Goal: Find specific page/section: Find specific page/section

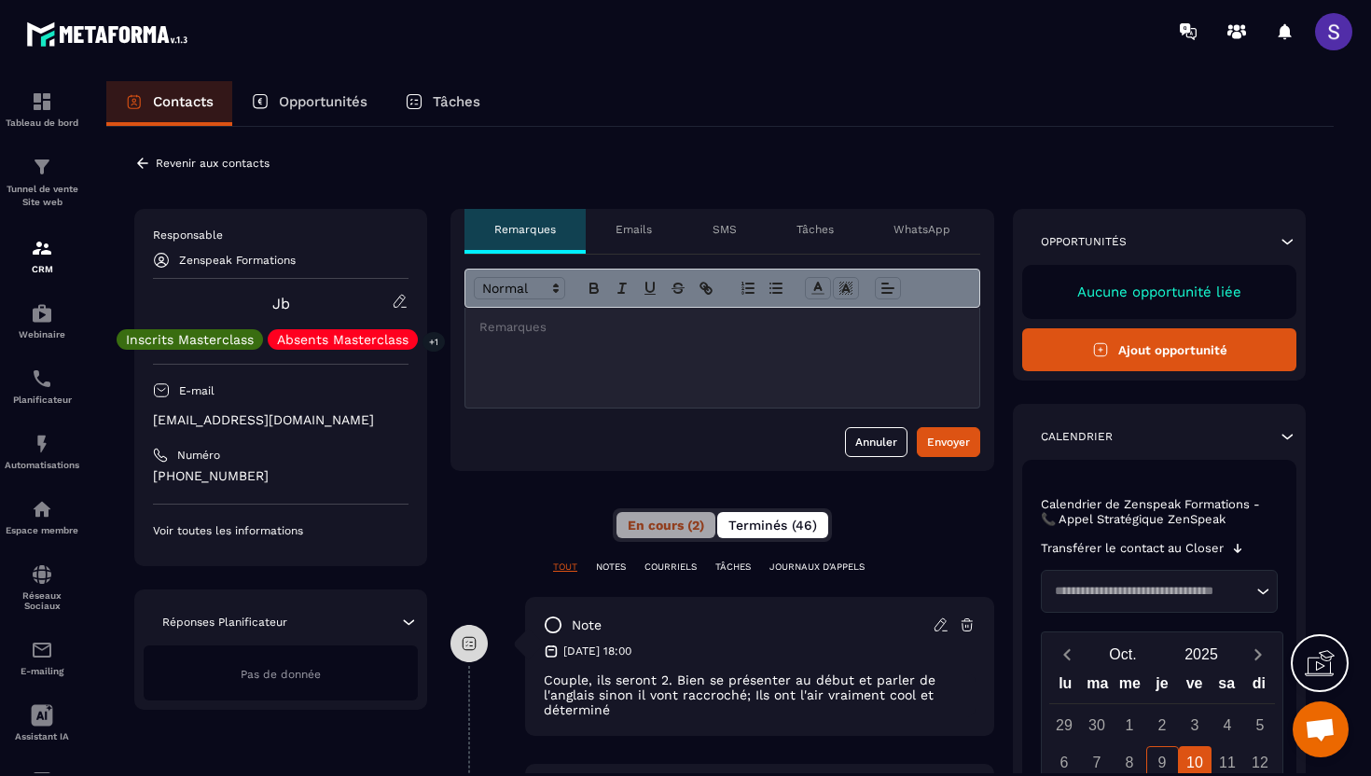
click at [774, 522] on span "Terminés (46)" at bounding box center [773, 525] width 89 height 15
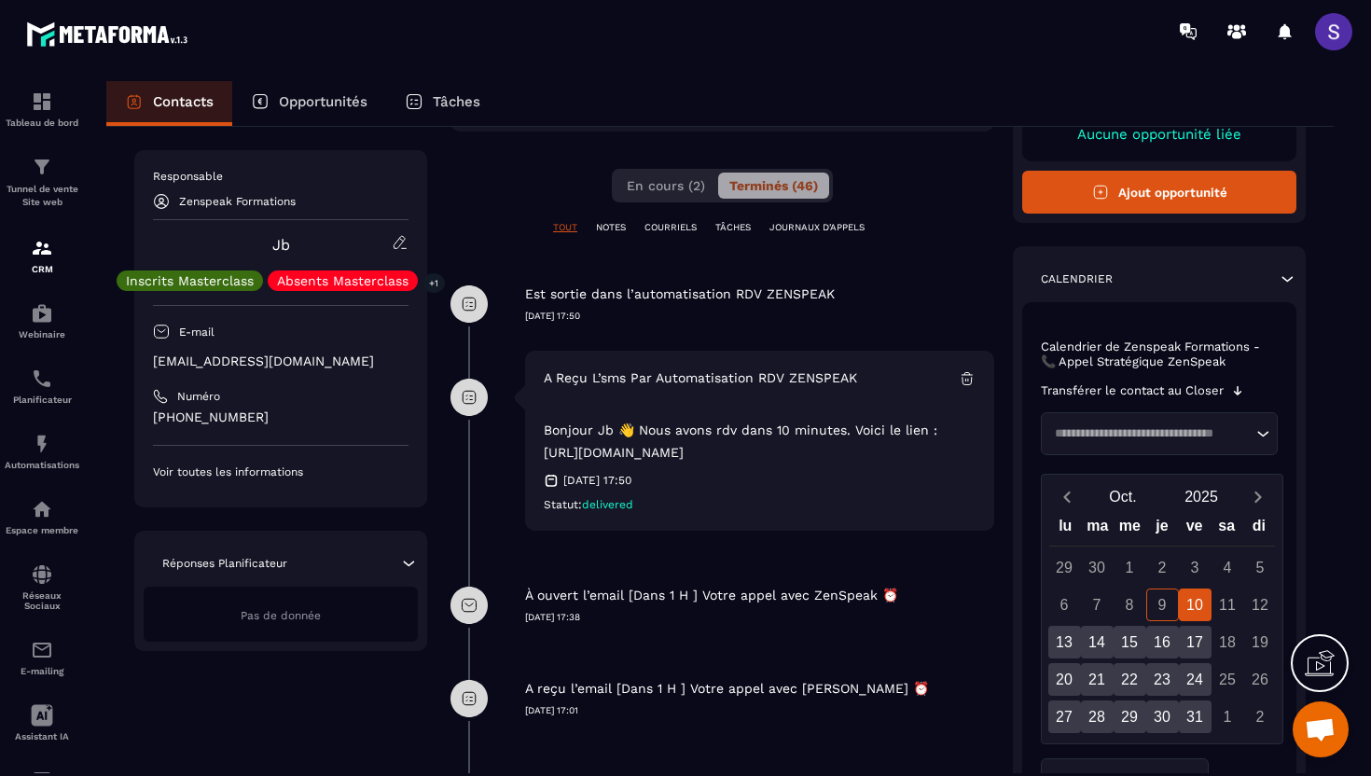
scroll to position [237, 0]
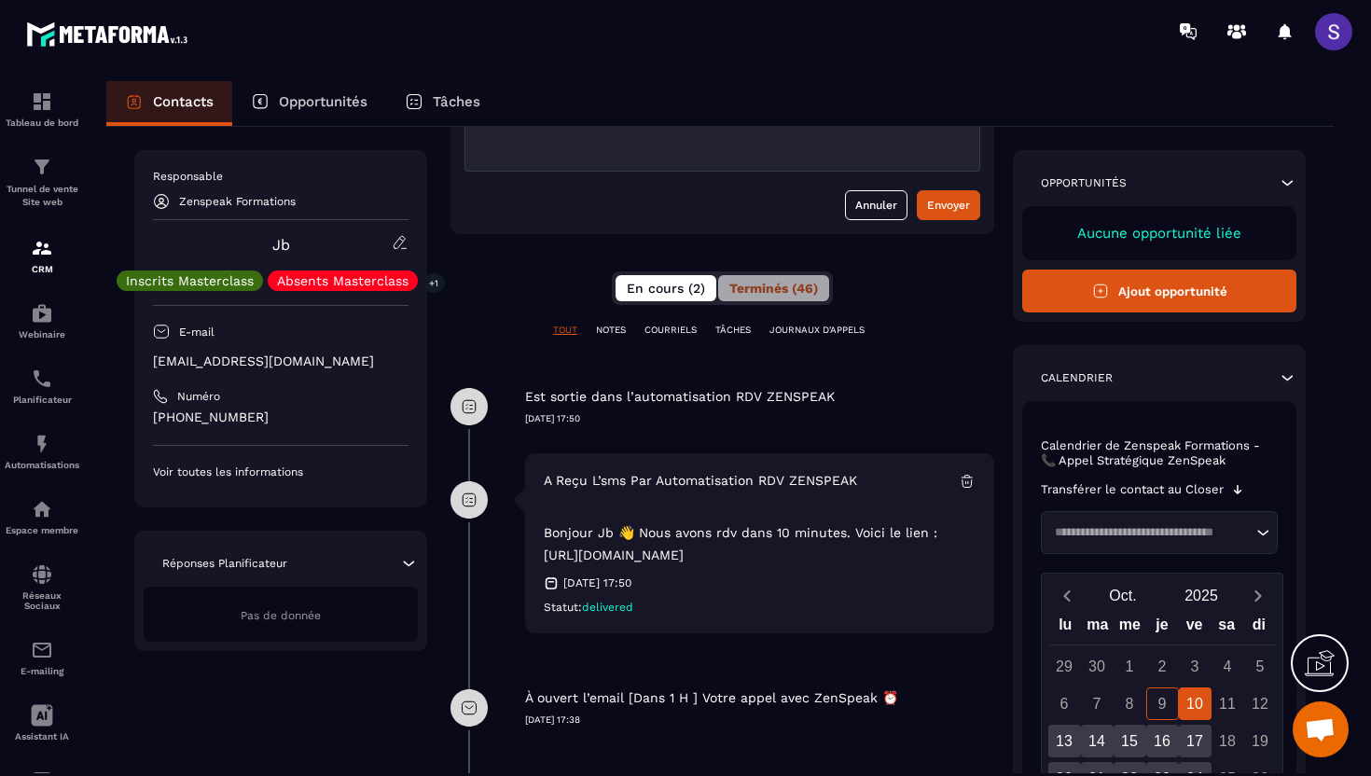
click at [675, 291] on span "En cours (2)" at bounding box center [666, 288] width 78 height 15
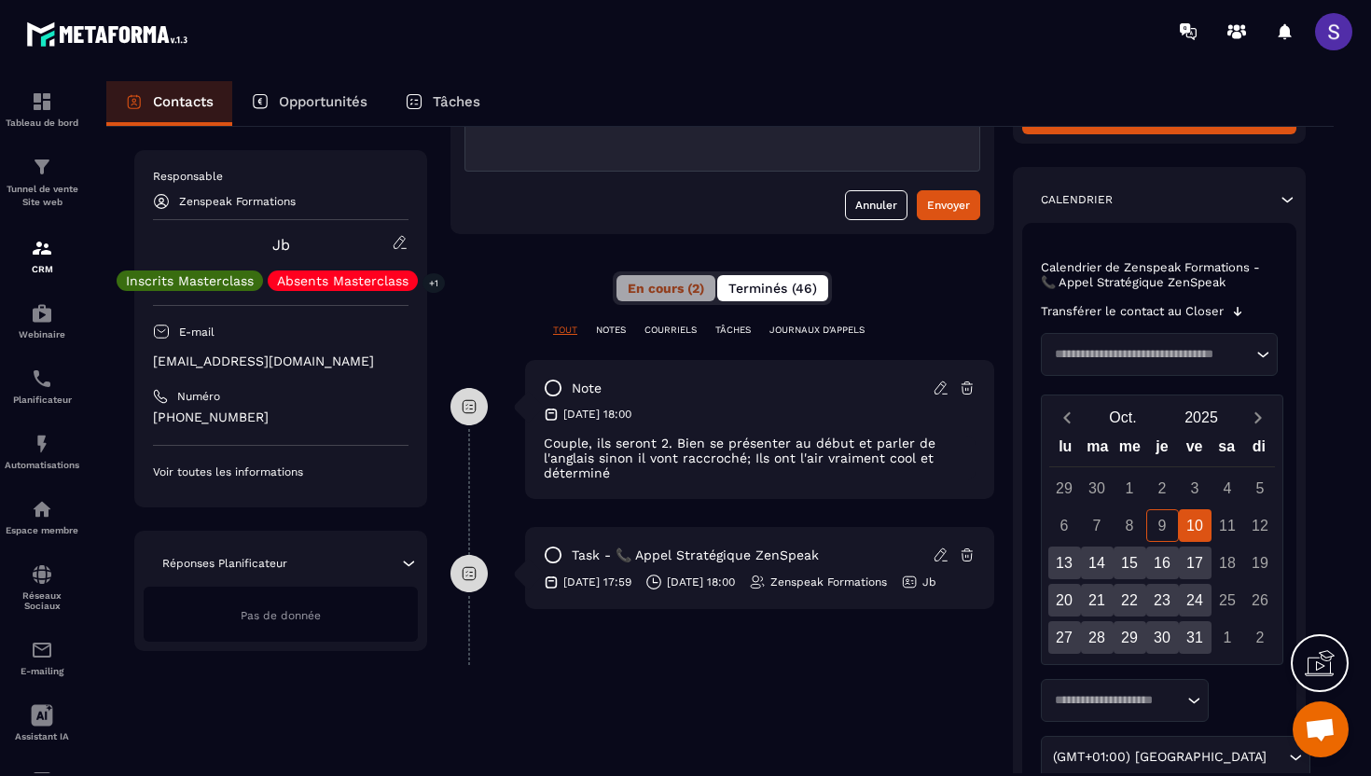
click at [757, 284] on span "Terminés (46)" at bounding box center [773, 288] width 89 height 15
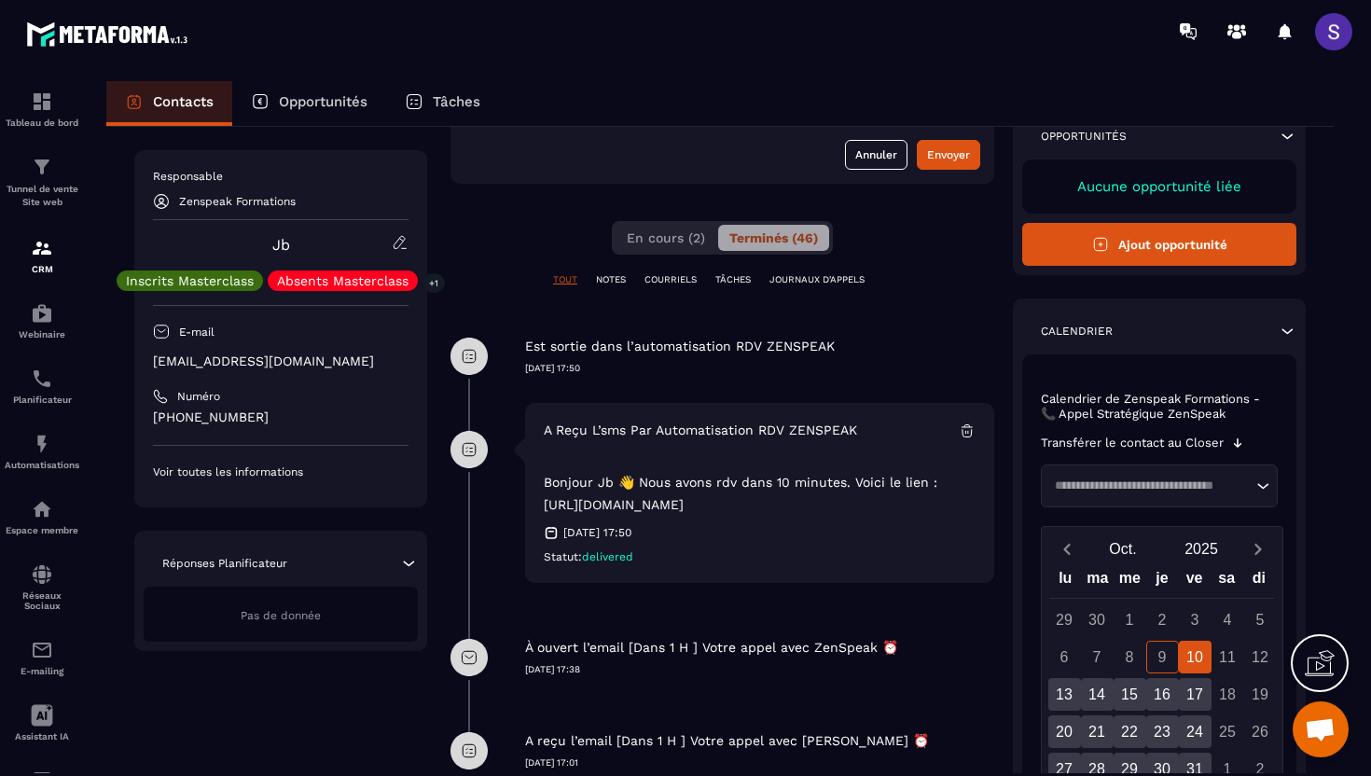
scroll to position [209, 0]
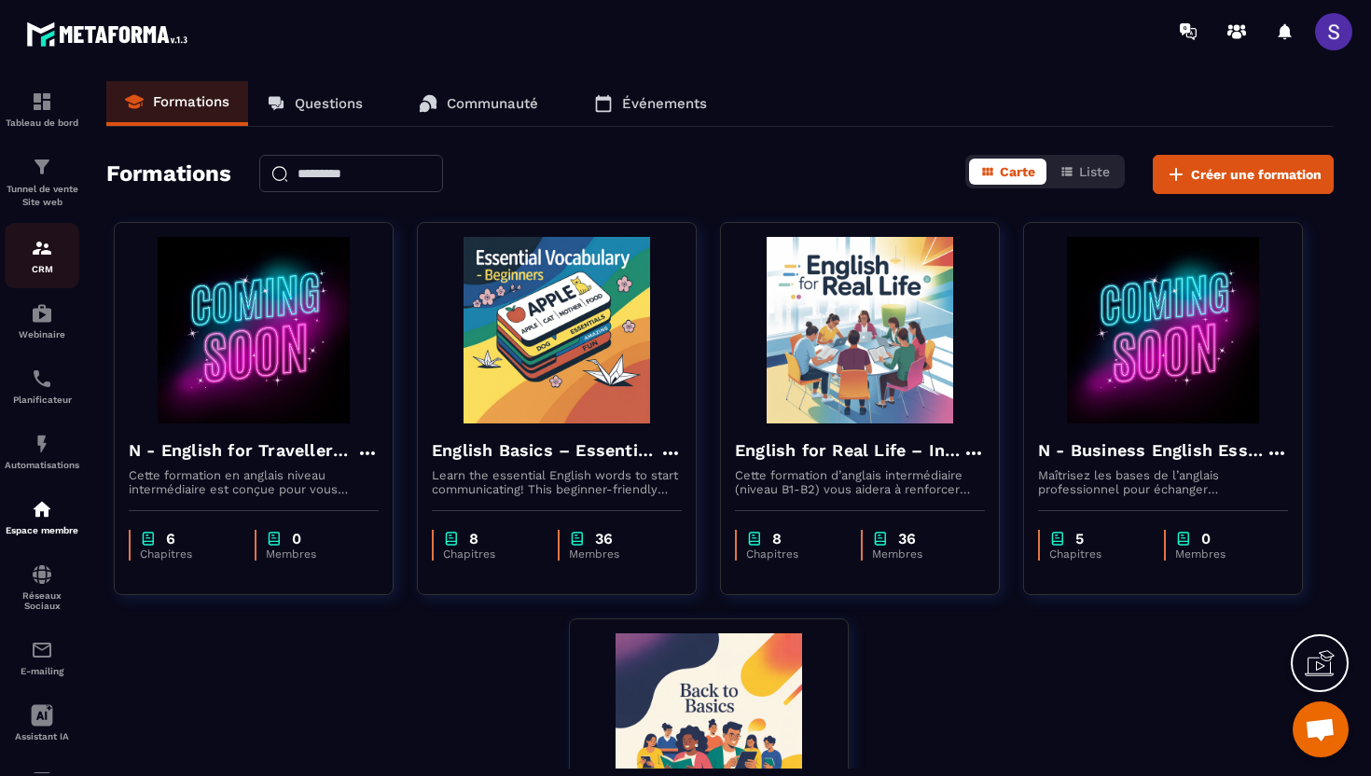
click at [49, 274] on p "CRM" at bounding box center [42, 269] width 75 height 10
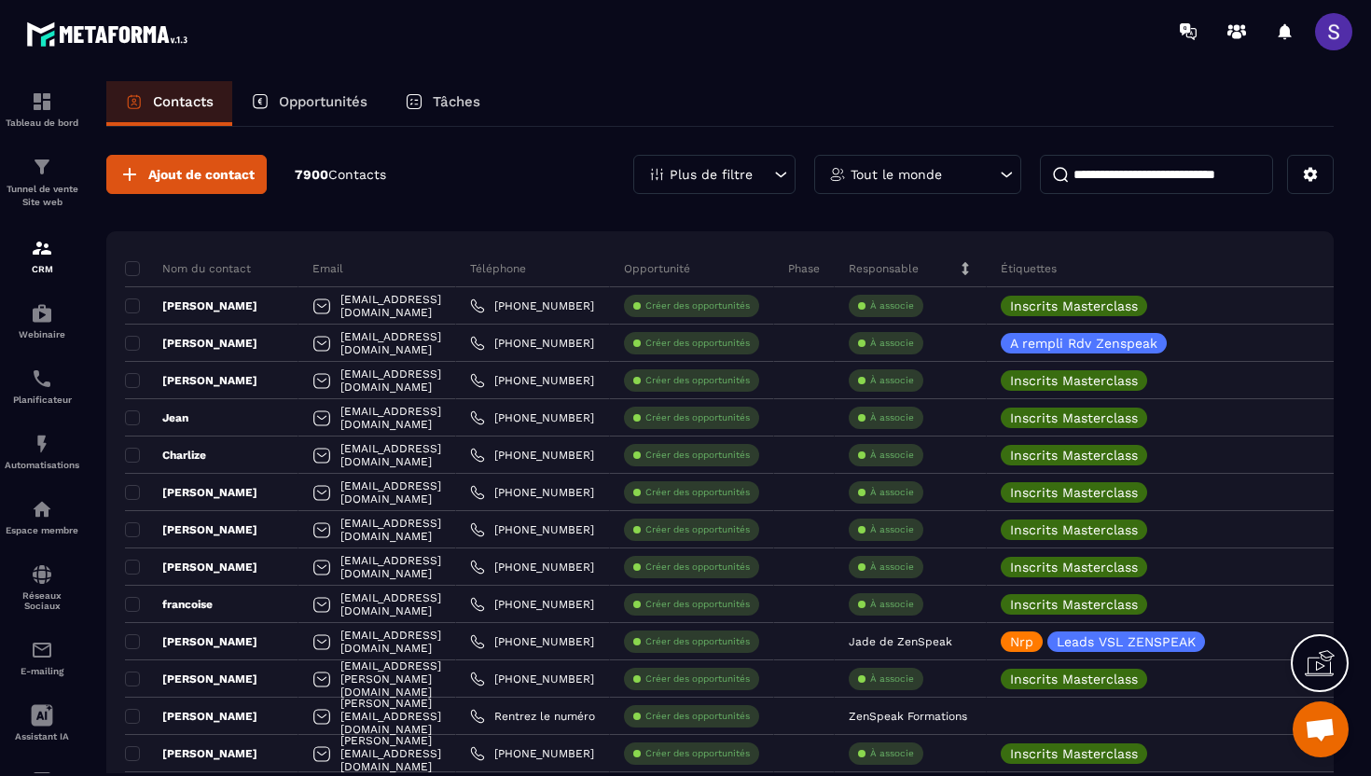
click at [1217, 181] on input at bounding box center [1156, 174] width 233 height 39
type input "**"
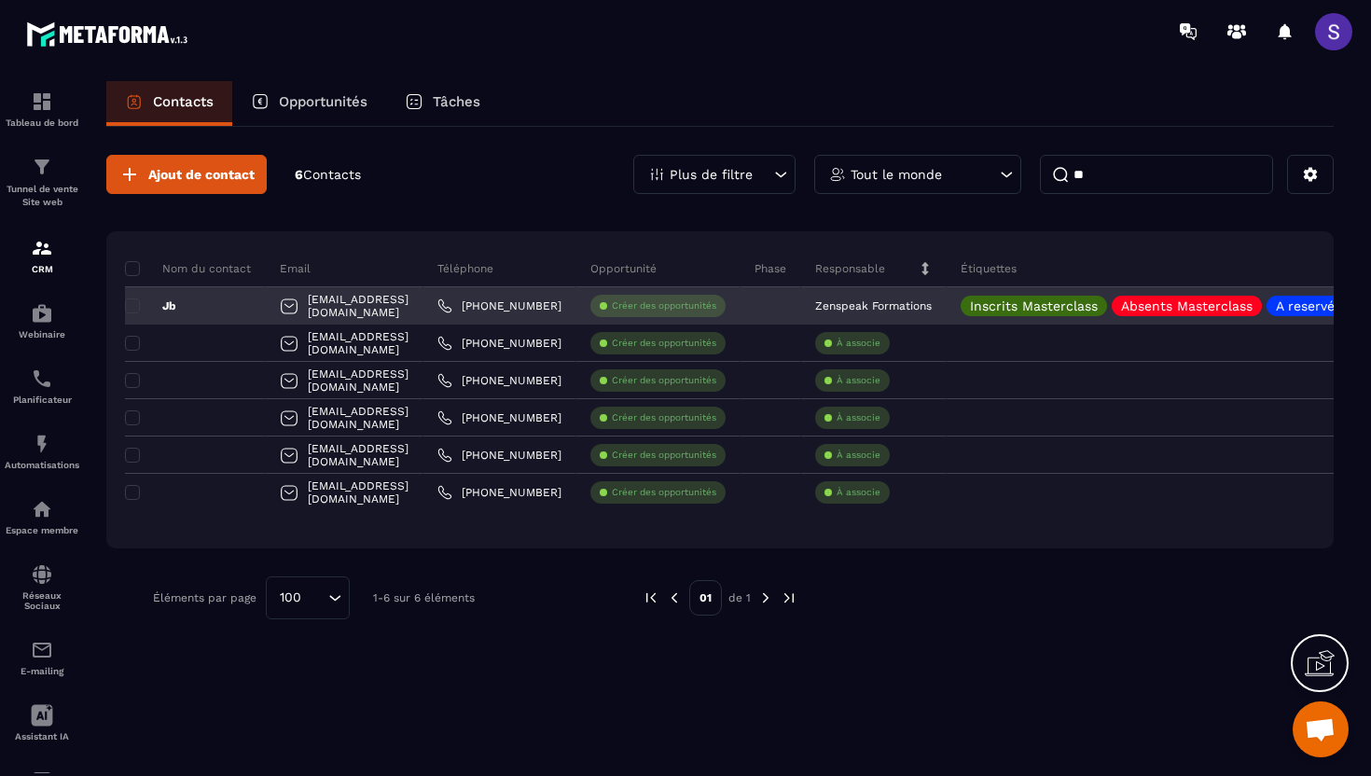
click at [175, 307] on p "Jb" at bounding box center [150, 306] width 51 height 15
